Goal: Task Accomplishment & Management: Manage account settings

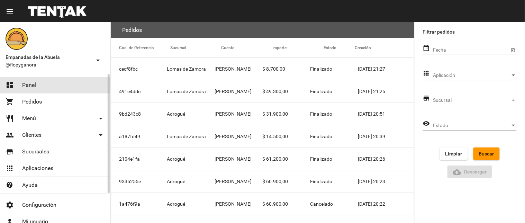
click at [39, 88] on link "dashboard Panel" at bounding box center [55, 85] width 110 height 17
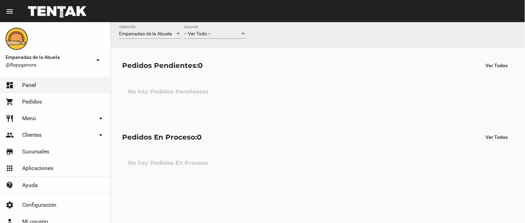
click at [326, 124] on div "Pedidos En Proceso: 0 Ver Todos No hay Pedidos En Proceso" at bounding box center [318, 154] width 414 height 71
click at [196, 134] on div "Pedidos En Proceso: 0" at bounding box center [162, 136] width 80 height 11
click at [217, 40] on div "-- Ver Todo -- Sucursal" at bounding box center [215, 35] width 62 height 20
click at [220, 33] on div "-- Ver Todo --" at bounding box center [212, 34] width 56 height 6
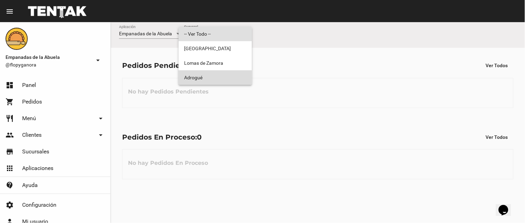
click at [220, 73] on span "Adrogué" at bounding box center [215, 77] width 62 height 15
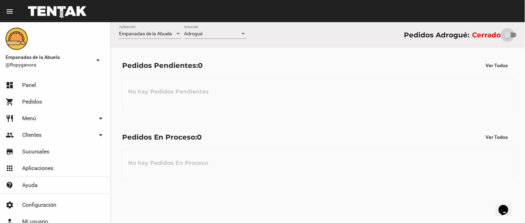
click at [514, 33] on div at bounding box center [510, 35] width 12 height 5
click at [507, 37] on input "checkbox" at bounding box center [507, 37] width 0 height 0
checkbox input "true"
